Goal: Task Accomplishment & Management: Use online tool/utility

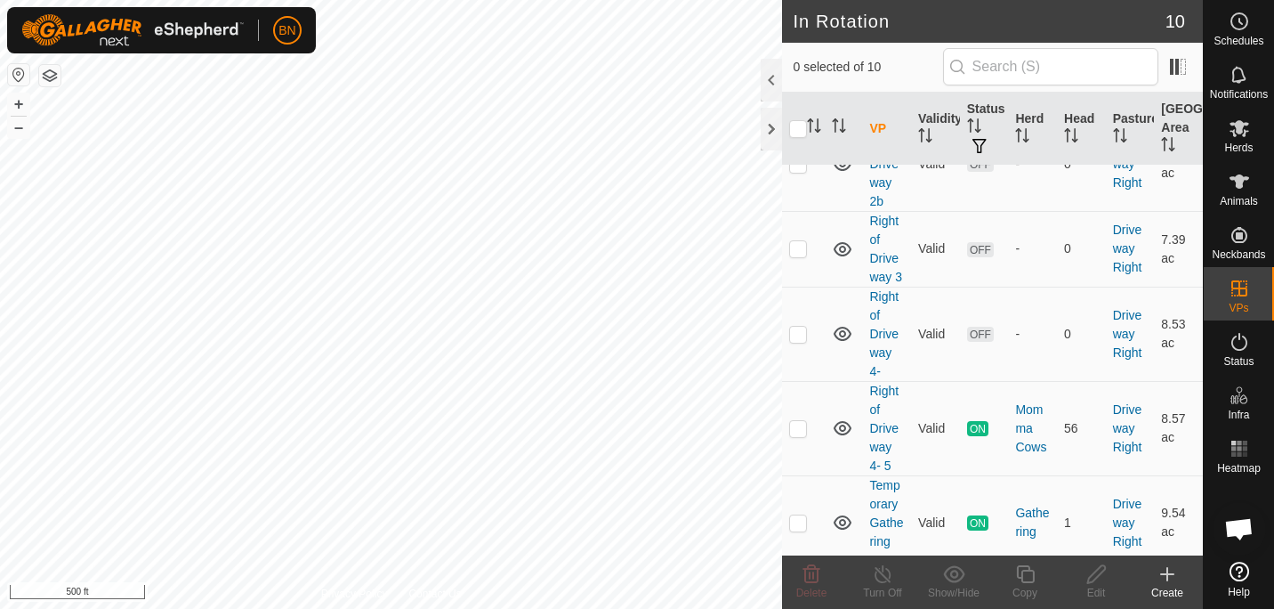
scroll to position [476, 0]
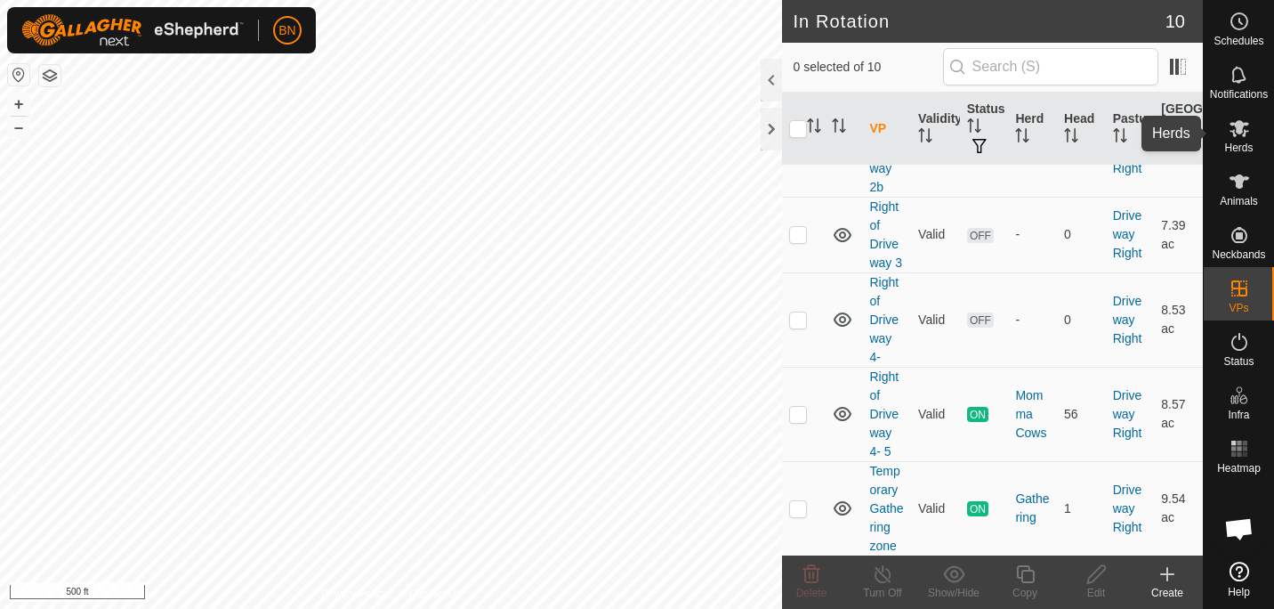
click at [1249, 142] on span "Herds" at bounding box center [1239, 147] width 28 height 11
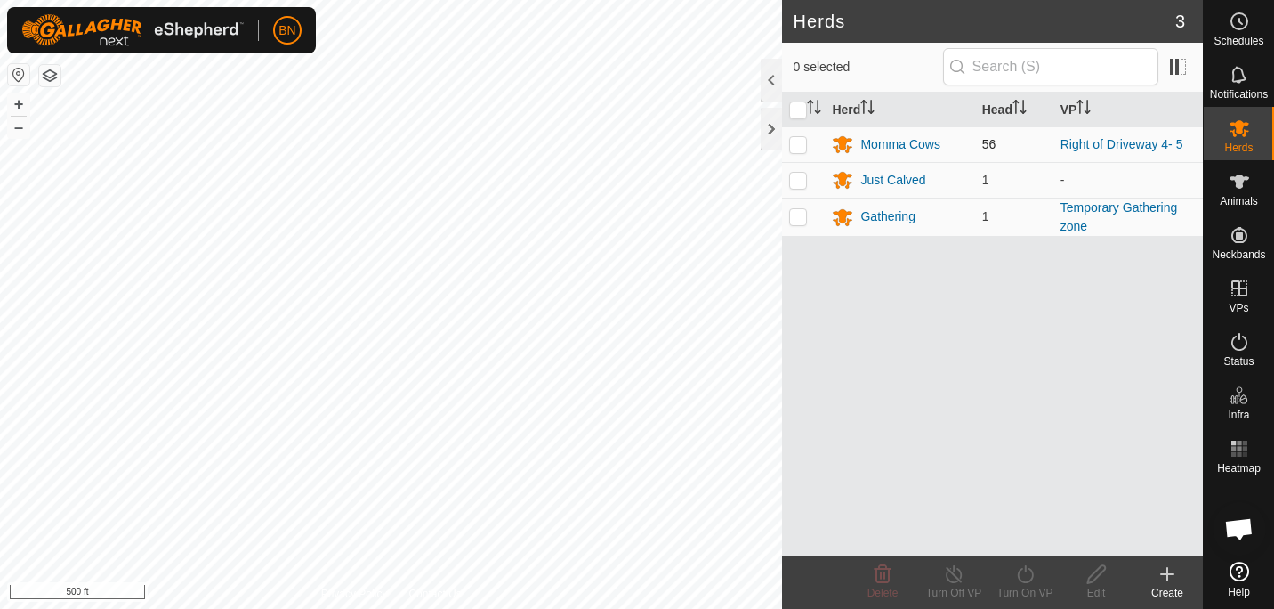
click at [802, 143] on p-checkbox at bounding box center [798, 144] width 18 height 14
checkbox input "true"
click at [1023, 595] on div "Turn On VP" at bounding box center [1025, 593] width 71 height 16
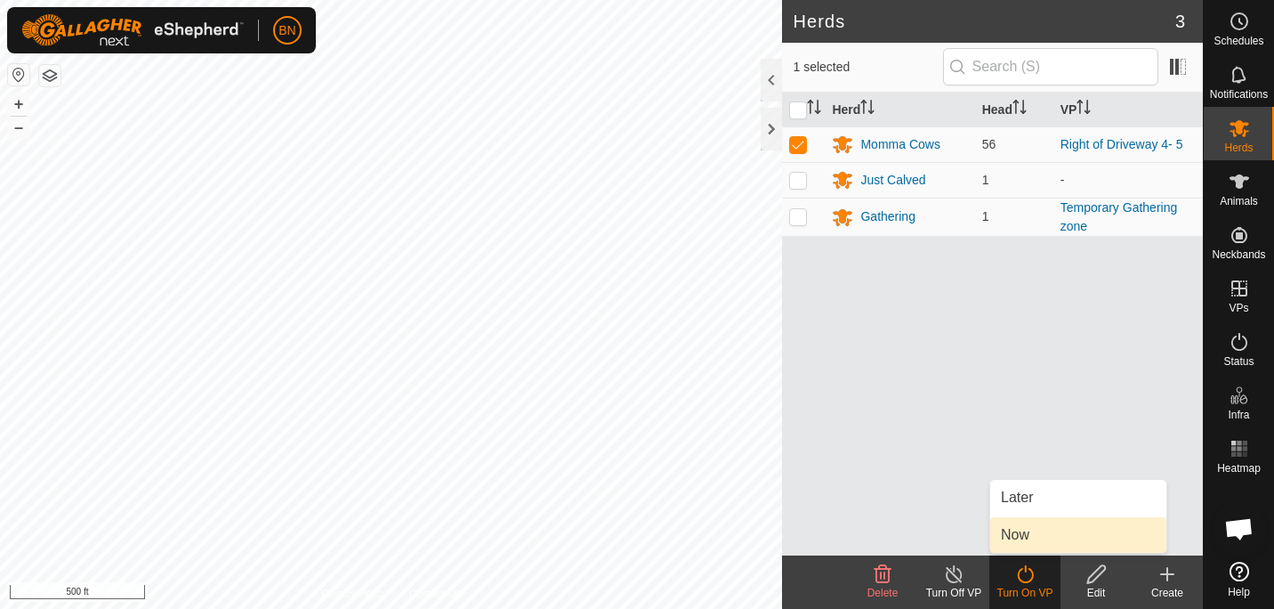
click at [1031, 538] on link "Now" at bounding box center [1079, 535] width 176 height 36
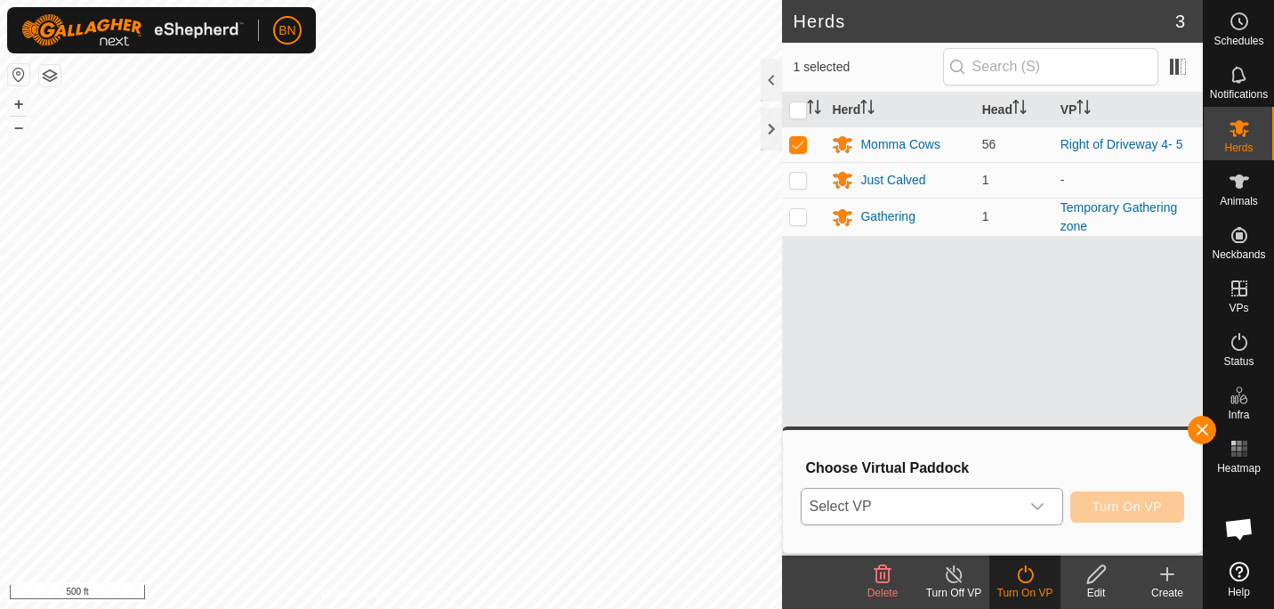
click at [1047, 500] on div "dropdown trigger" at bounding box center [1038, 507] width 36 height 36
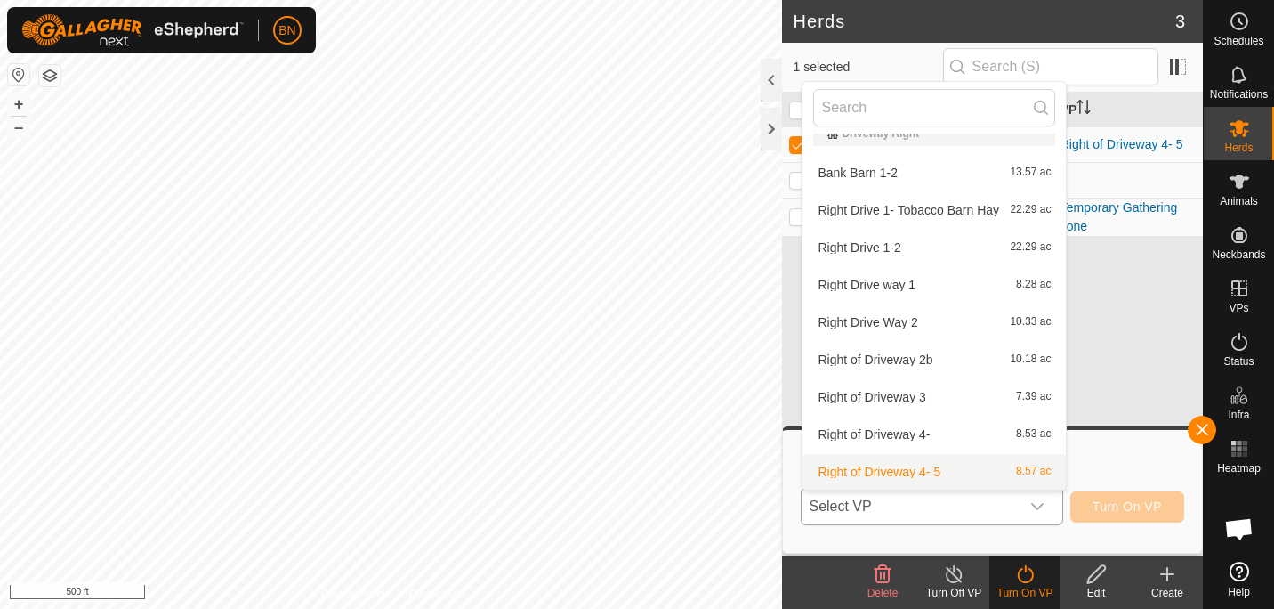
scroll to position [57, 0]
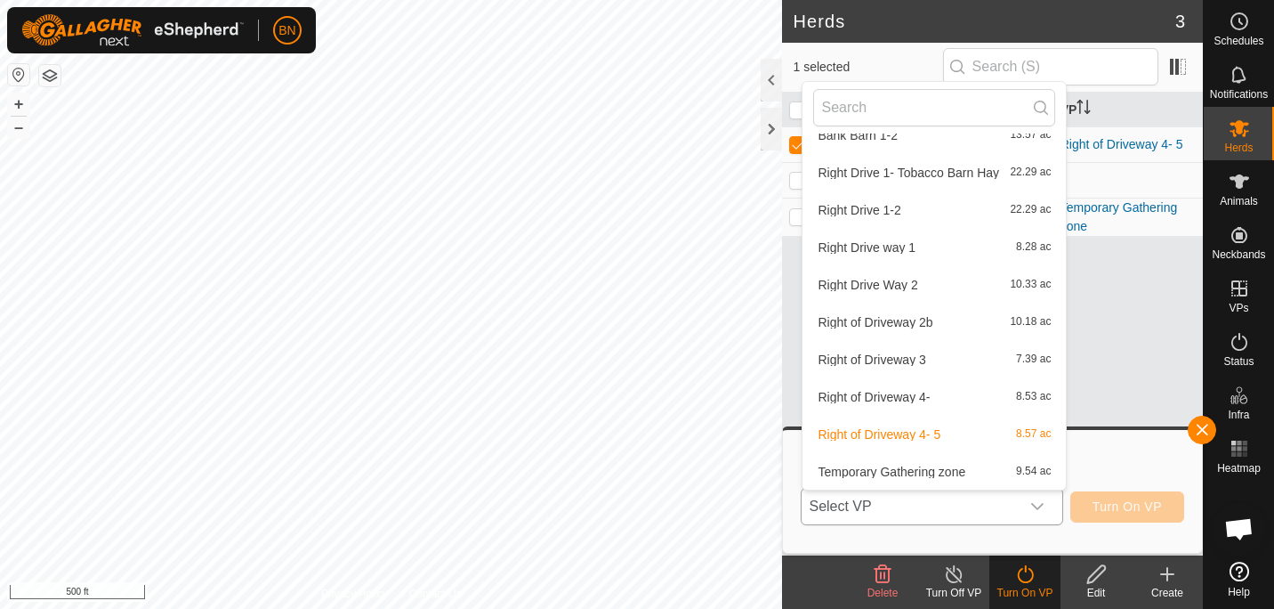
click at [958, 427] on li "Right of Driveway 4- 5 8.57 ac" at bounding box center [934, 435] width 263 height 36
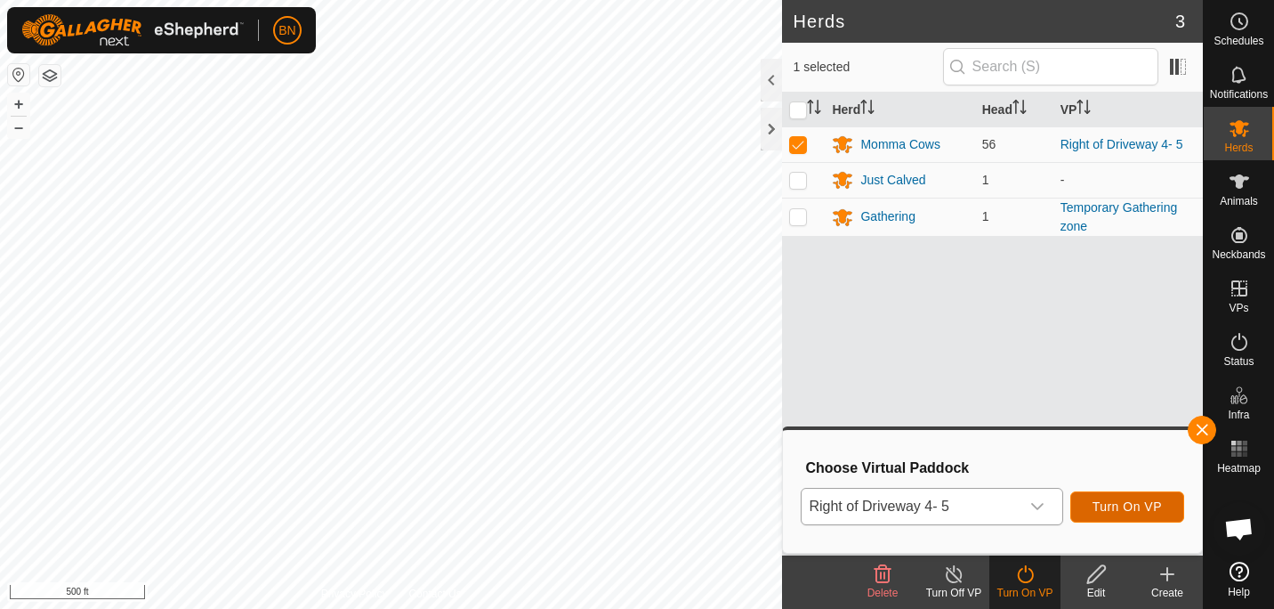
click at [1100, 497] on button "Turn On VP" at bounding box center [1128, 506] width 114 height 31
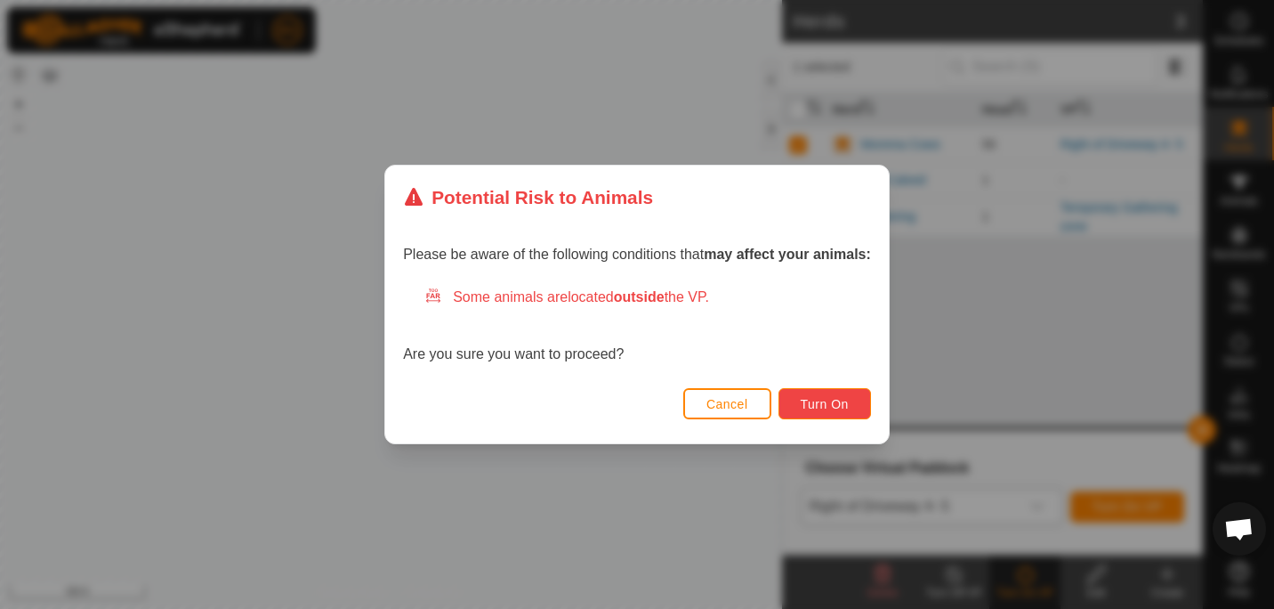
click at [820, 395] on button "Turn On" at bounding box center [825, 403] width 93 height 31
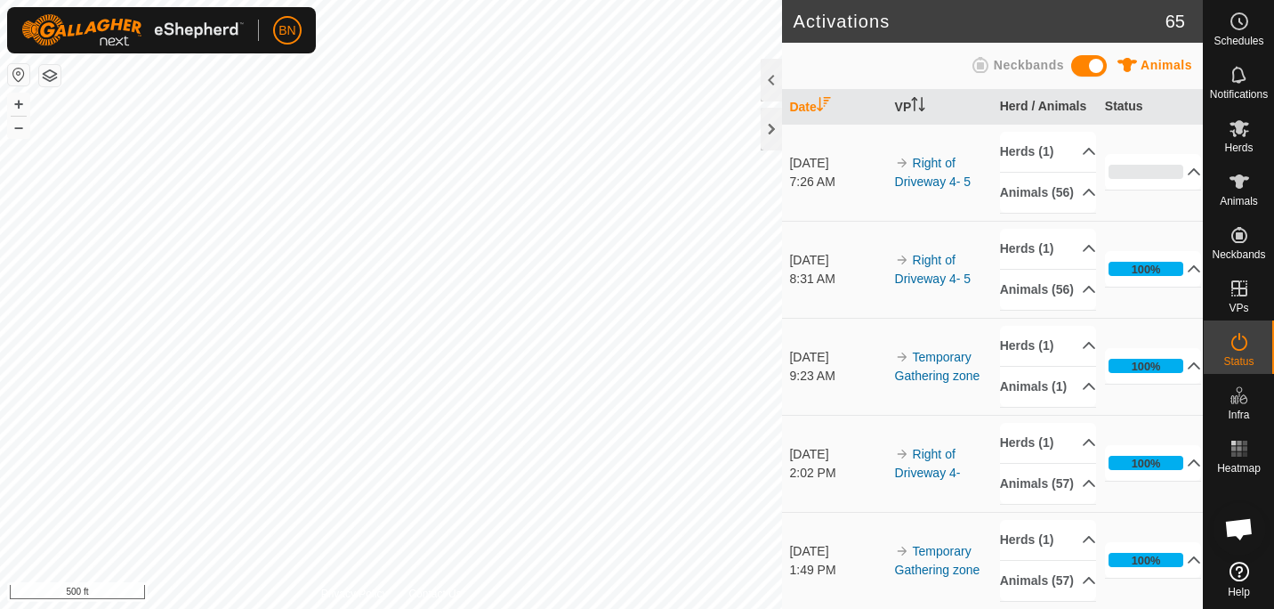
scroll to position [891, 0]
